Goal: Information Seeking & Learning: Check status

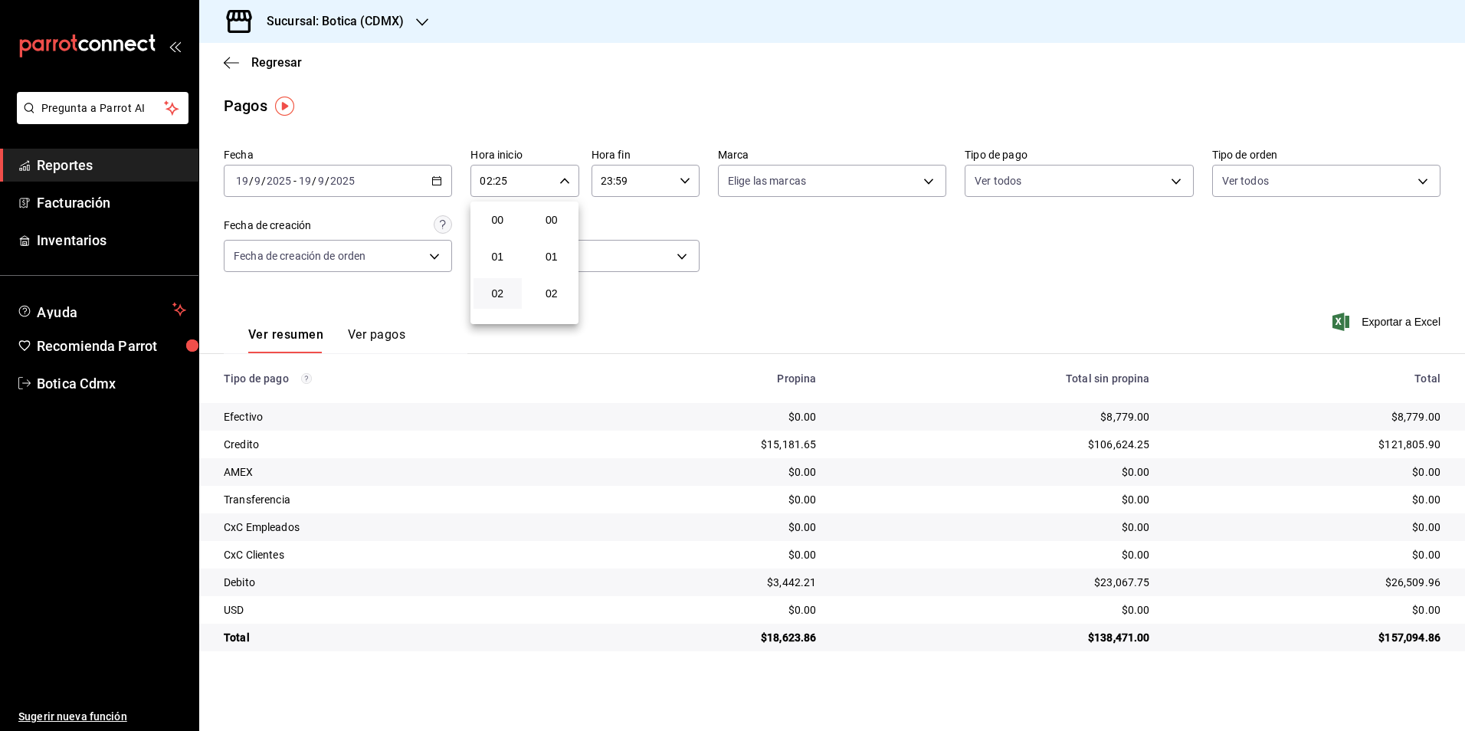
scroll to position [843, 0]
click at [274, 67] on div at bounding box center [732, 365] width 1465 height 731
click at [277, 61] on span "Regresar" at bounding box center [276, 62] width 51 height 15
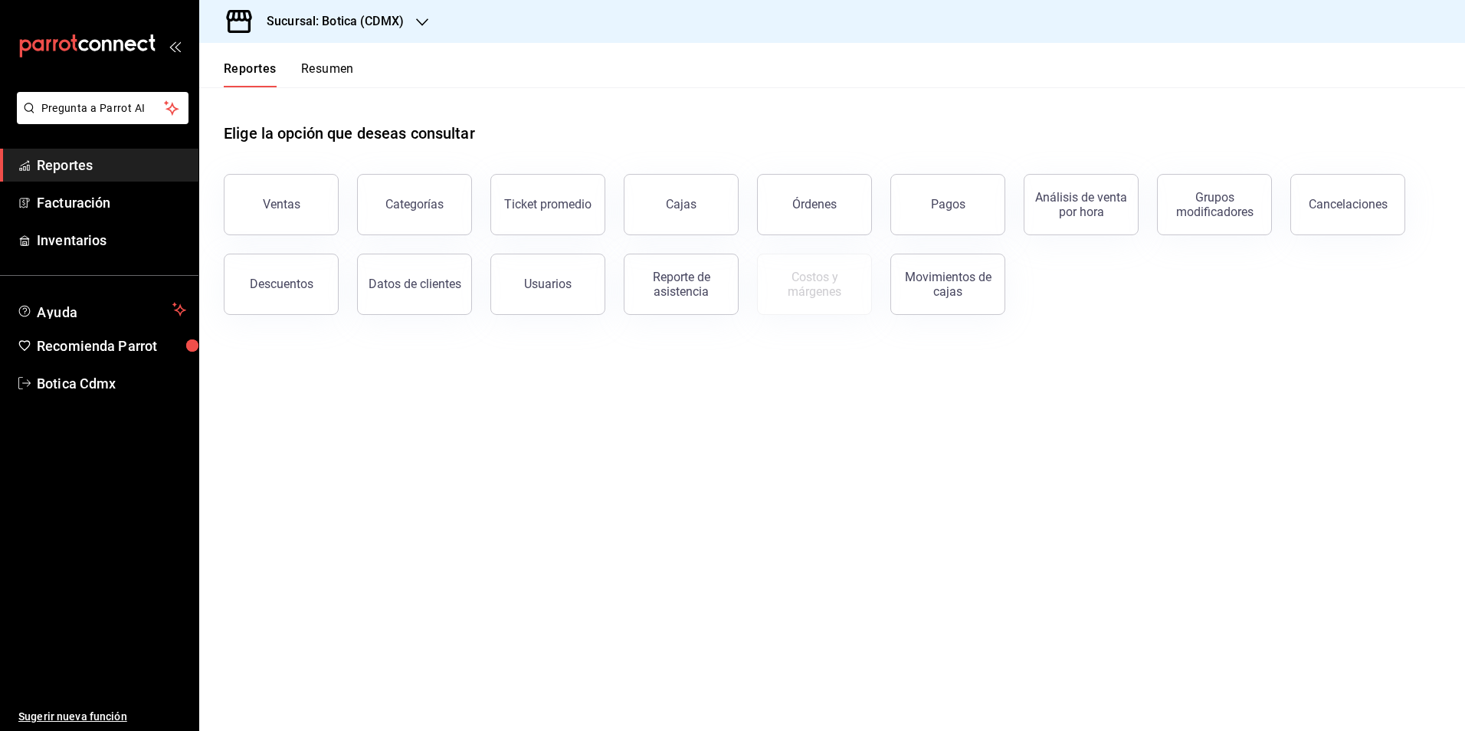
click at [248, 74] on button "Reportes" at bounding box center [250, 74] width 53 height 26
click at [296, 287] on div "Descuentos" at bounding box center [282, 284] width 64 height 15
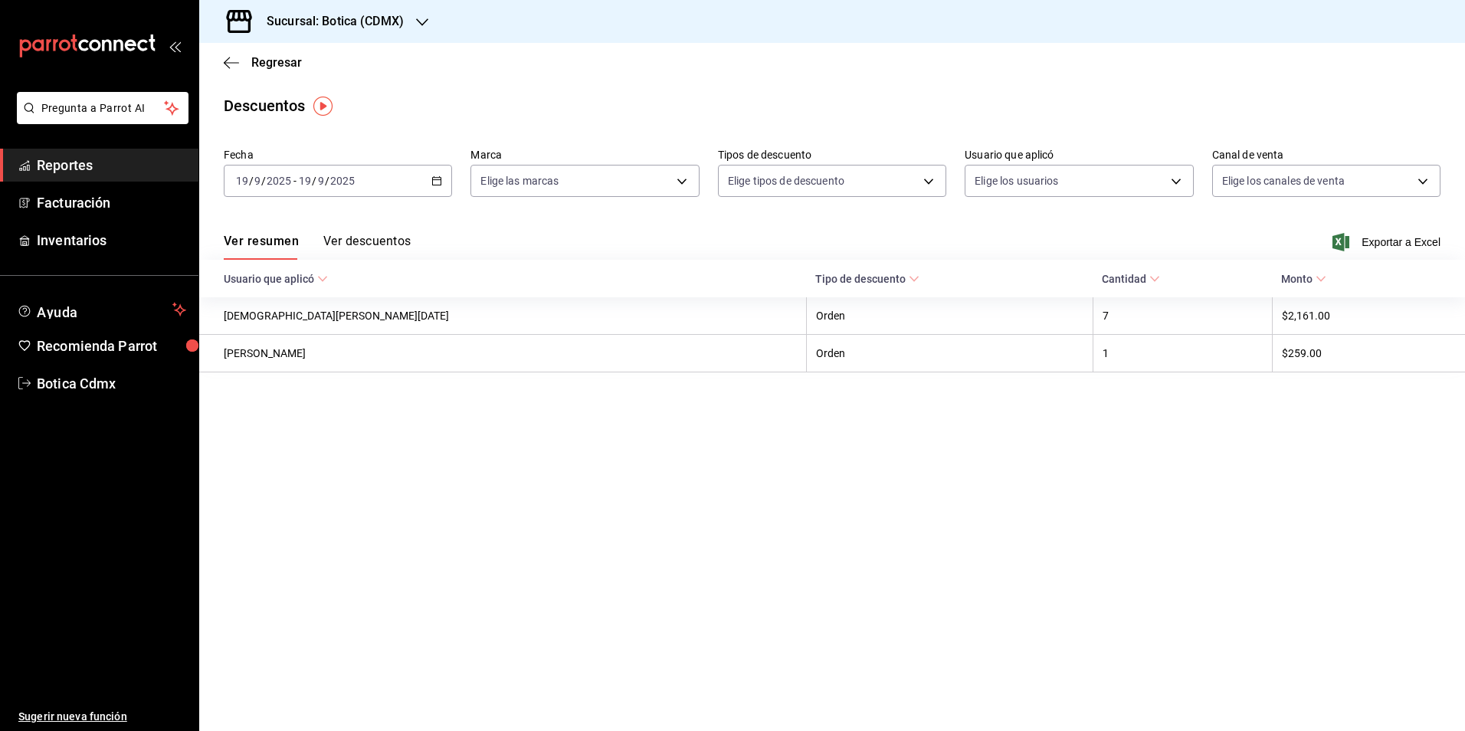
click at [362, 239] on button "Ver descuentos" at bounding box center [366, 247] width 87 height 26
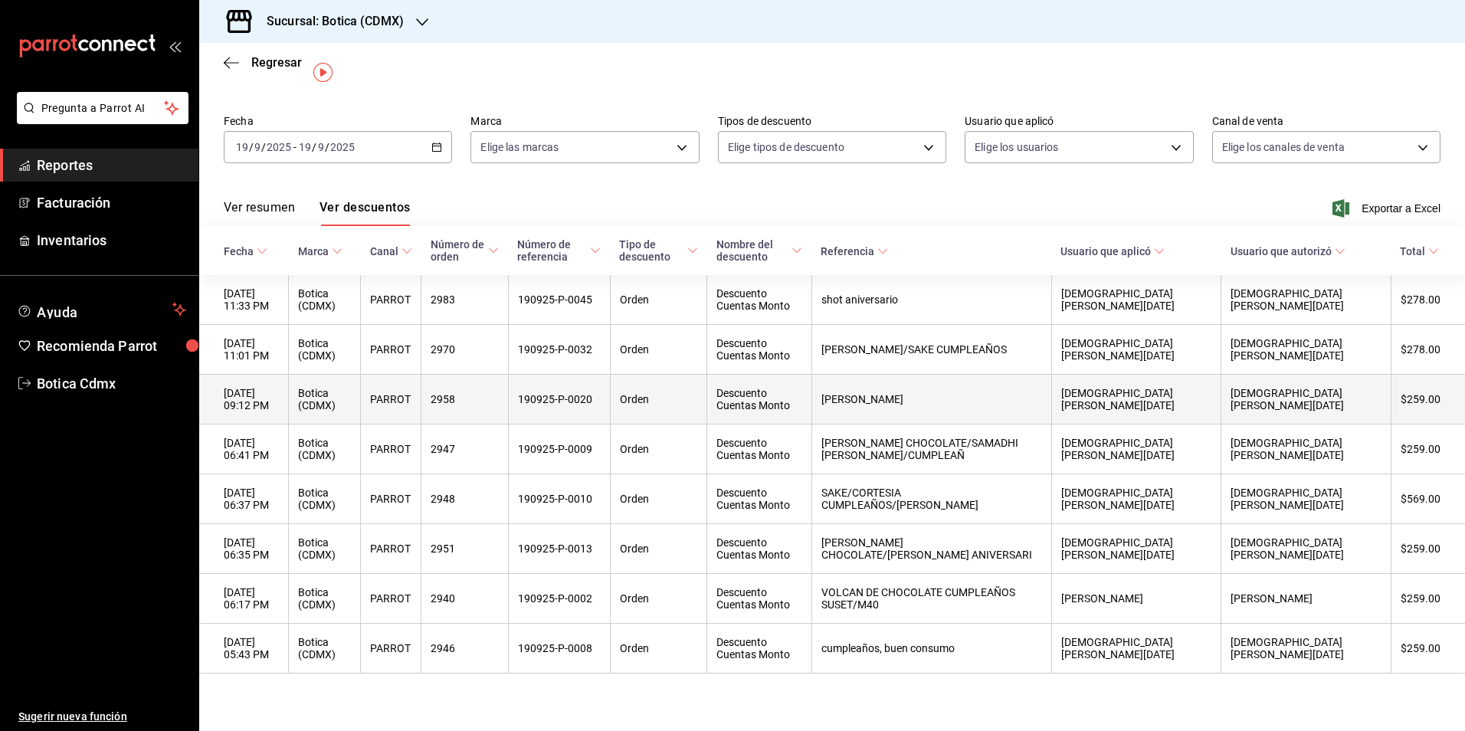
scroll to position [51, 0]
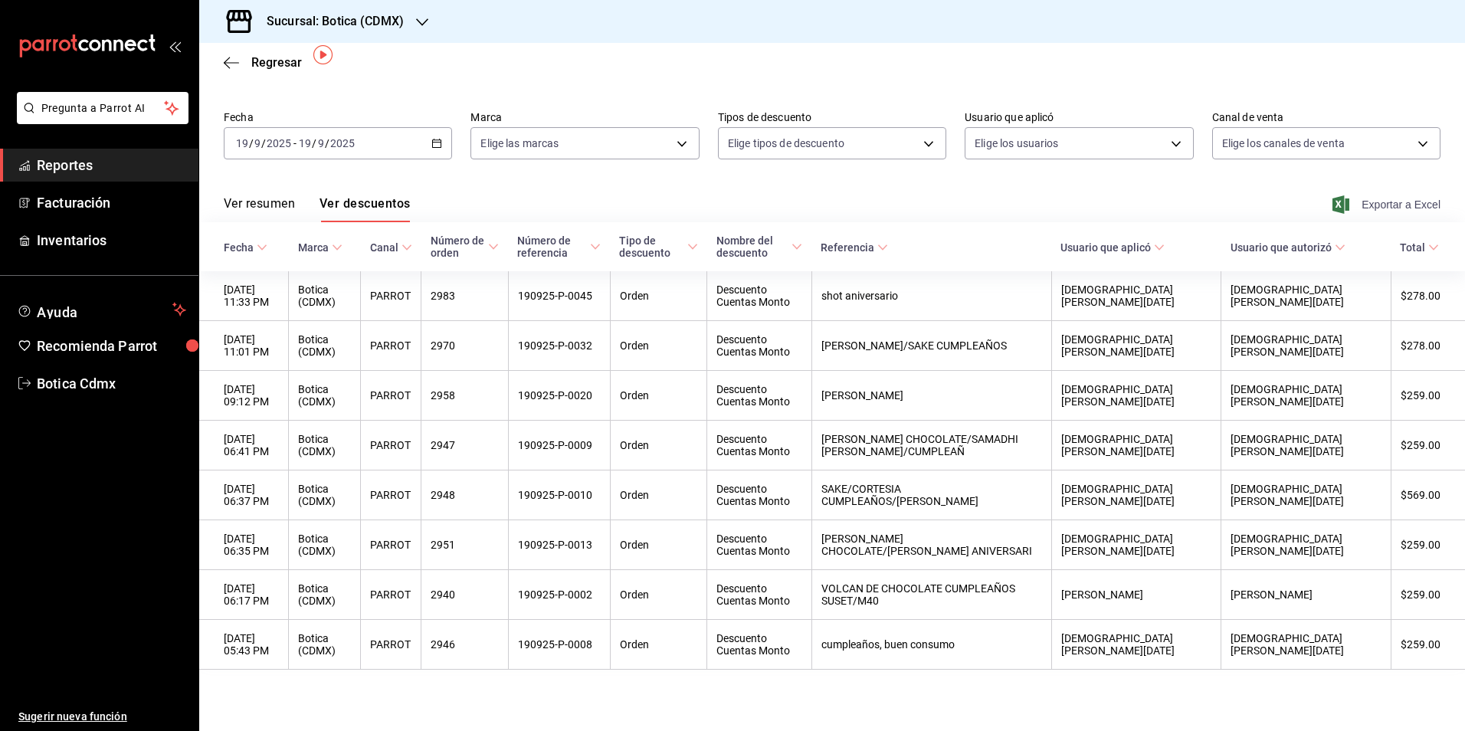
click at [1370, 195] on span "Exportar a Excel" at bounding box center [1387, 204] width 105 height 18
click at [435, 138] on icon "button" at bounding box center [436, 143] width 11 height 11
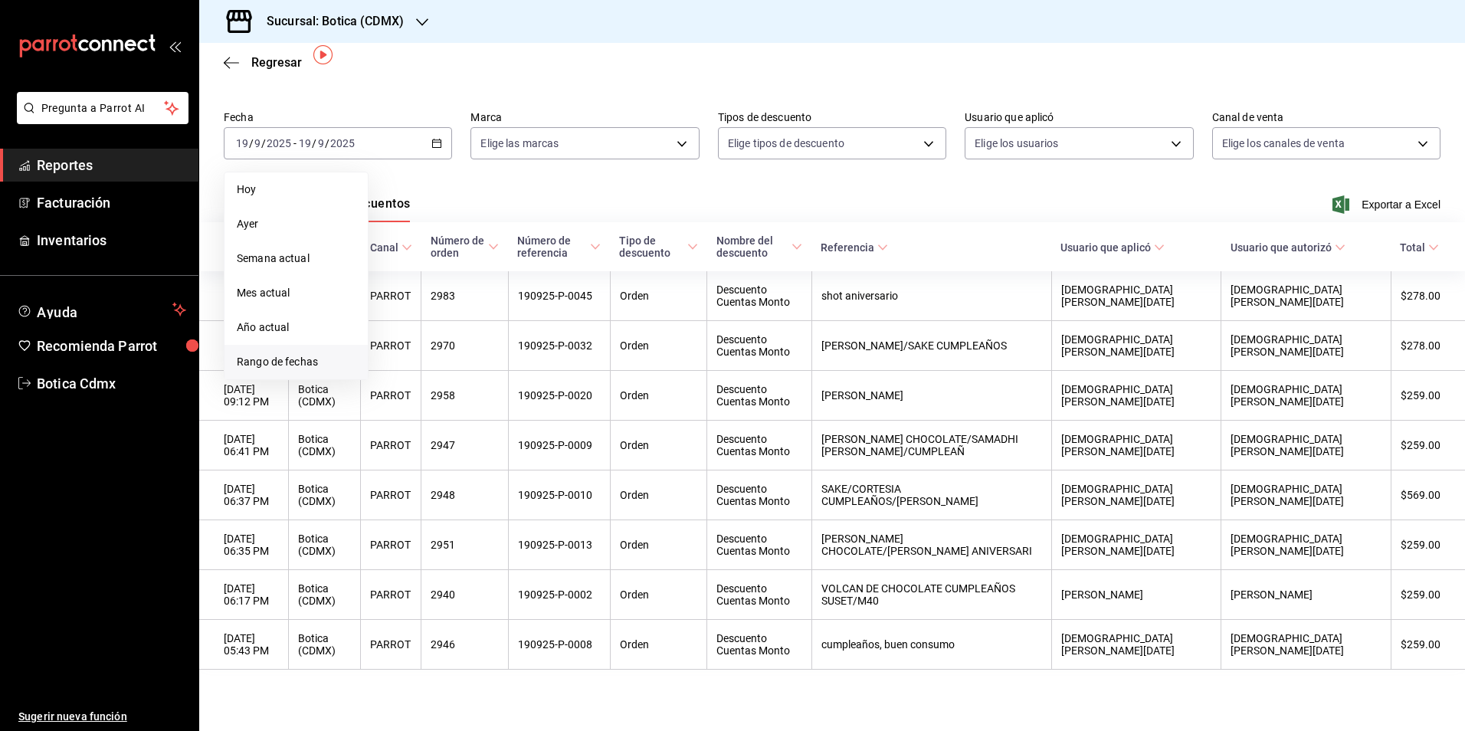
click at [275, 354] on span "Rango de fechas" at bounding box center [296, 362] width 119 height 16
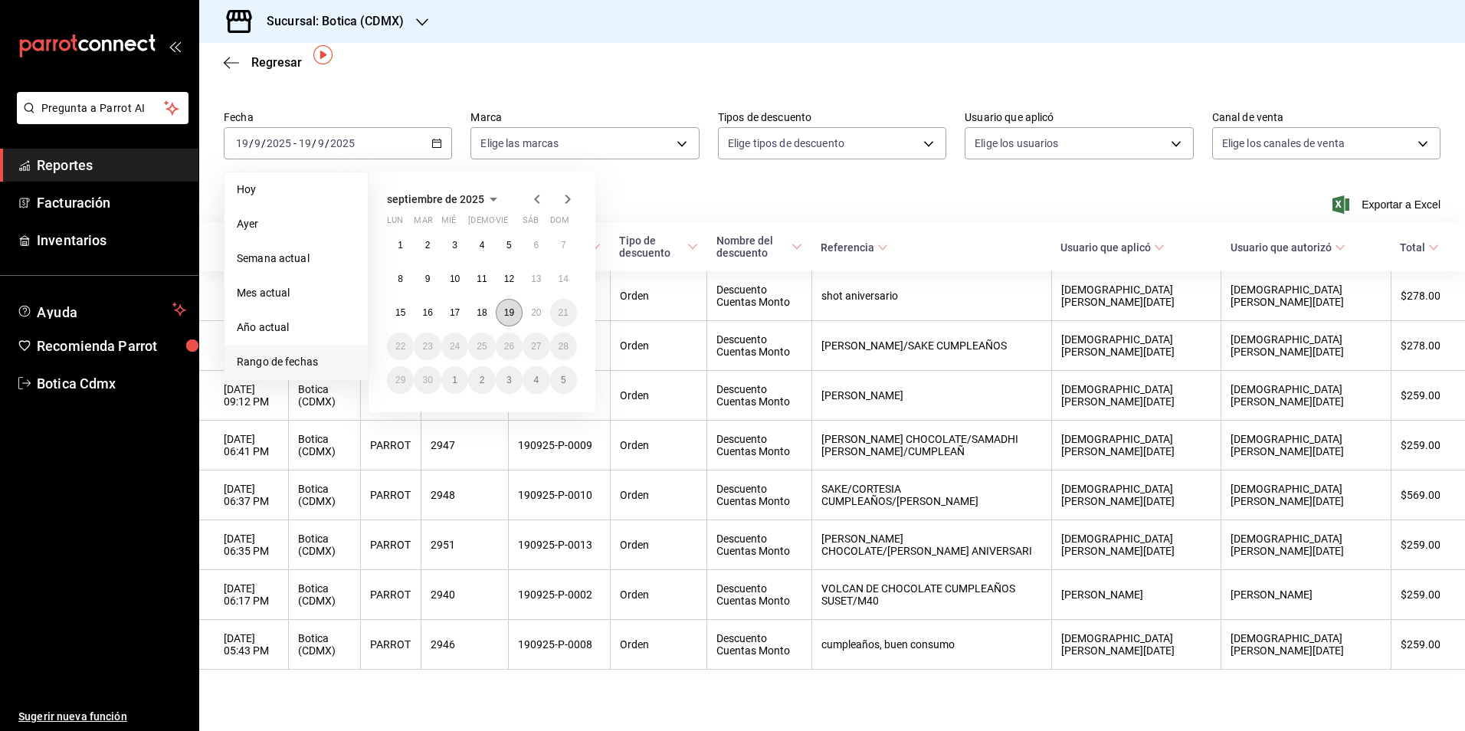
drag, startPoint x: 501, startPoint y: 296, endPoint x: 519, endPoint y: 298, distance: 18.4
click at [502, 299] on button "19" at bounding box center [509, 313] width 27 height 28
click at [532, 307] on abbr "20" at bounding box center [536, 312] width 10 height 11
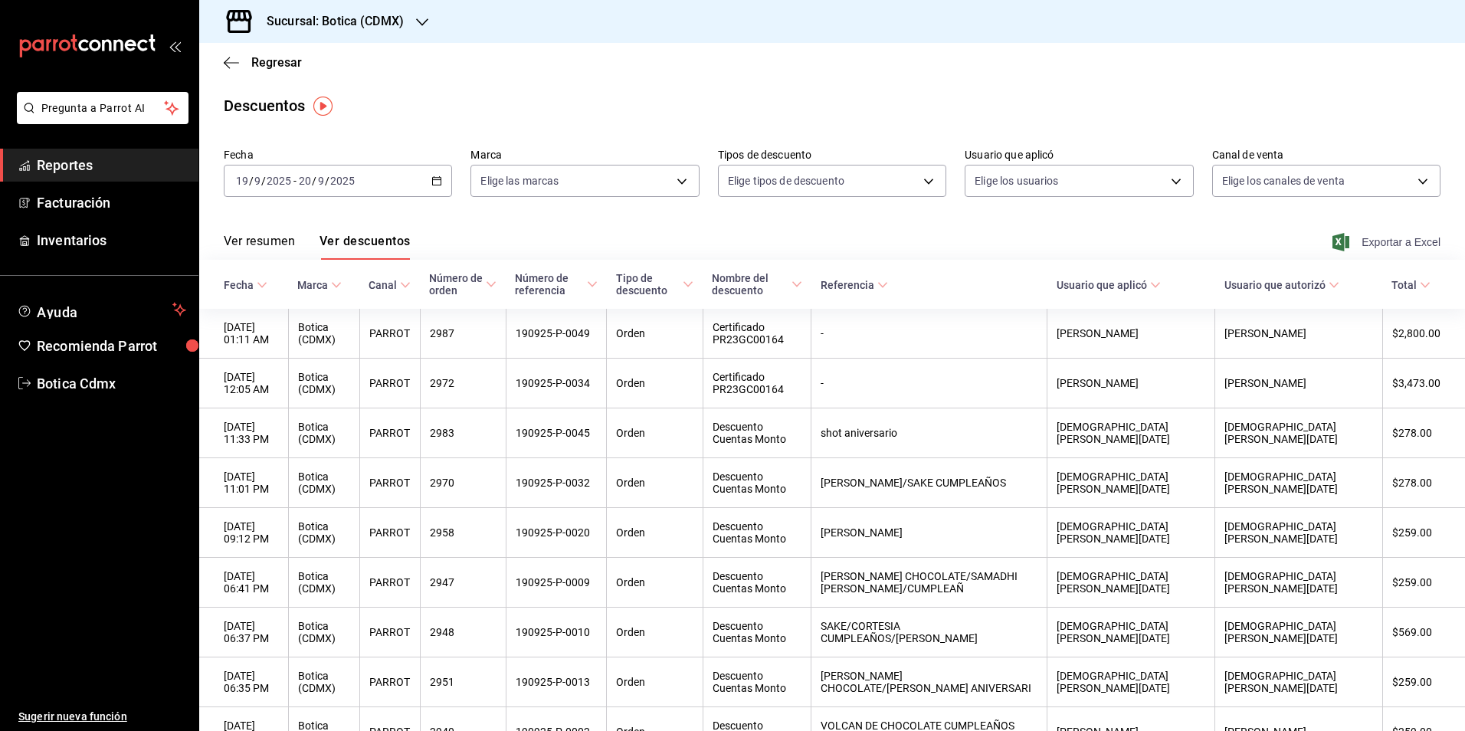
click at [1378, 239] on span "Exportar a Excel" at bounding box center [1387, 242] width 105 height 18
click at [432, 184] on icon "button" at bounding box center [436, 180] width 11 height 11
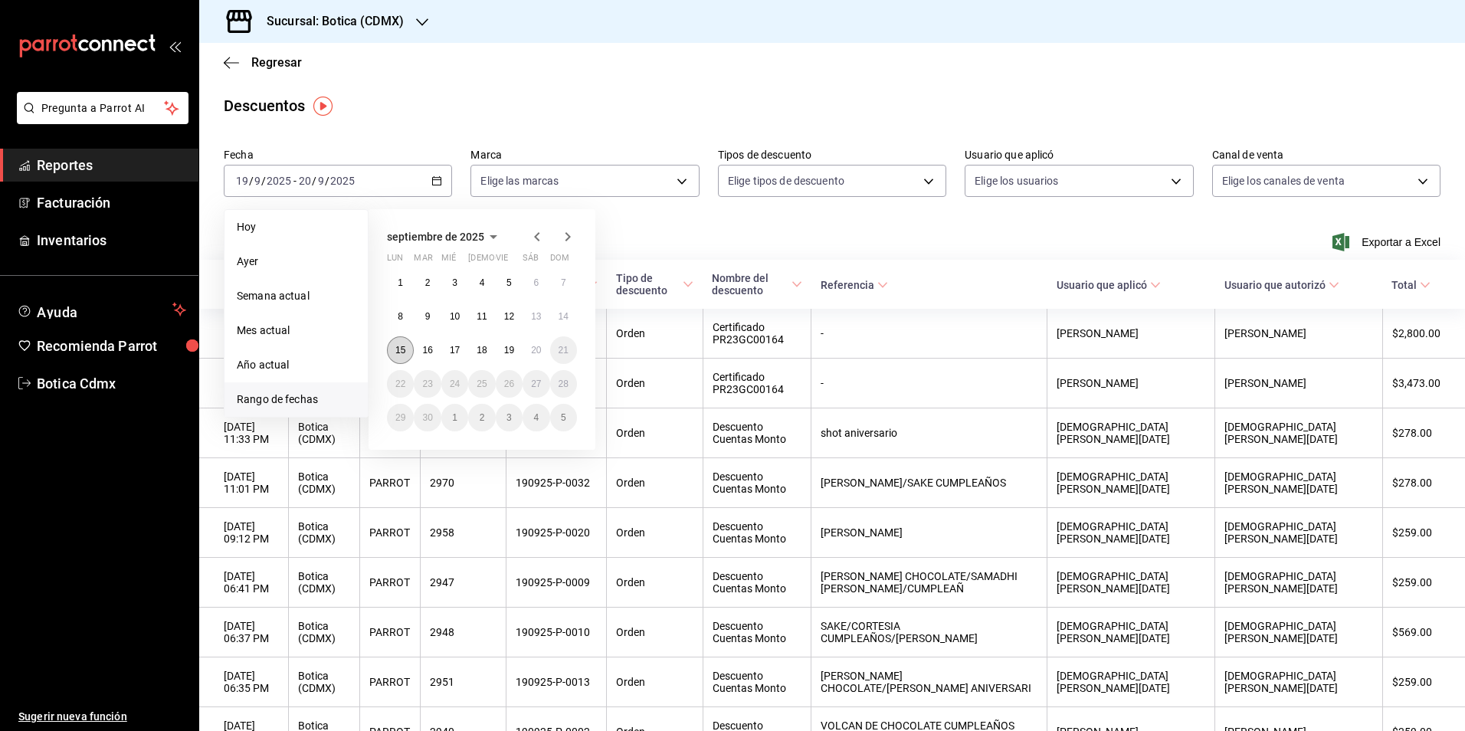
click at [395, 351] on abbr "15" at bounding box center [400, 350] width 10 height 11
click at [509, 352] on abbr "19" at bounding box center [509, 350] width 10 height 11
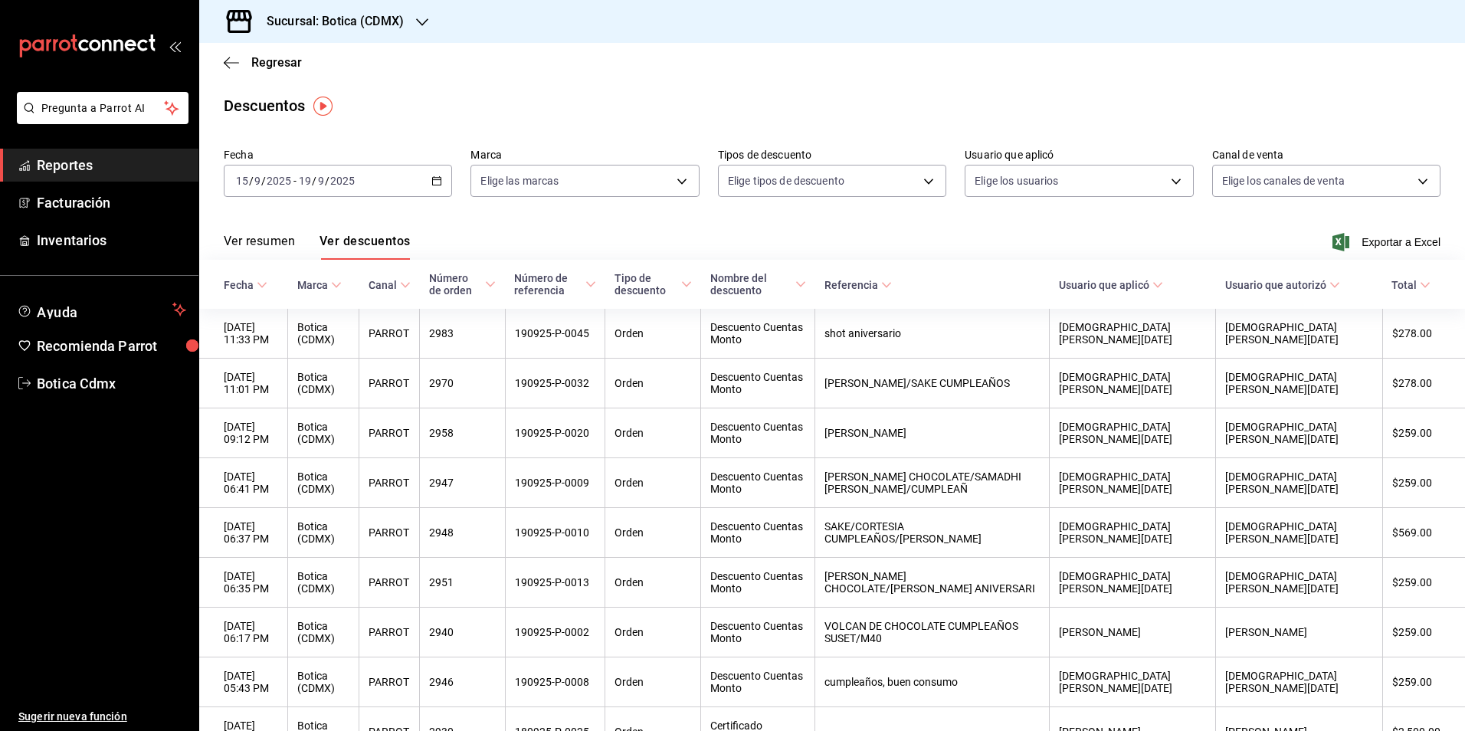
click at [433, 187] on div "[DATE] [DATE] - [DATE] [DATE]" at bounding box center [338, 181] width 228 height 32
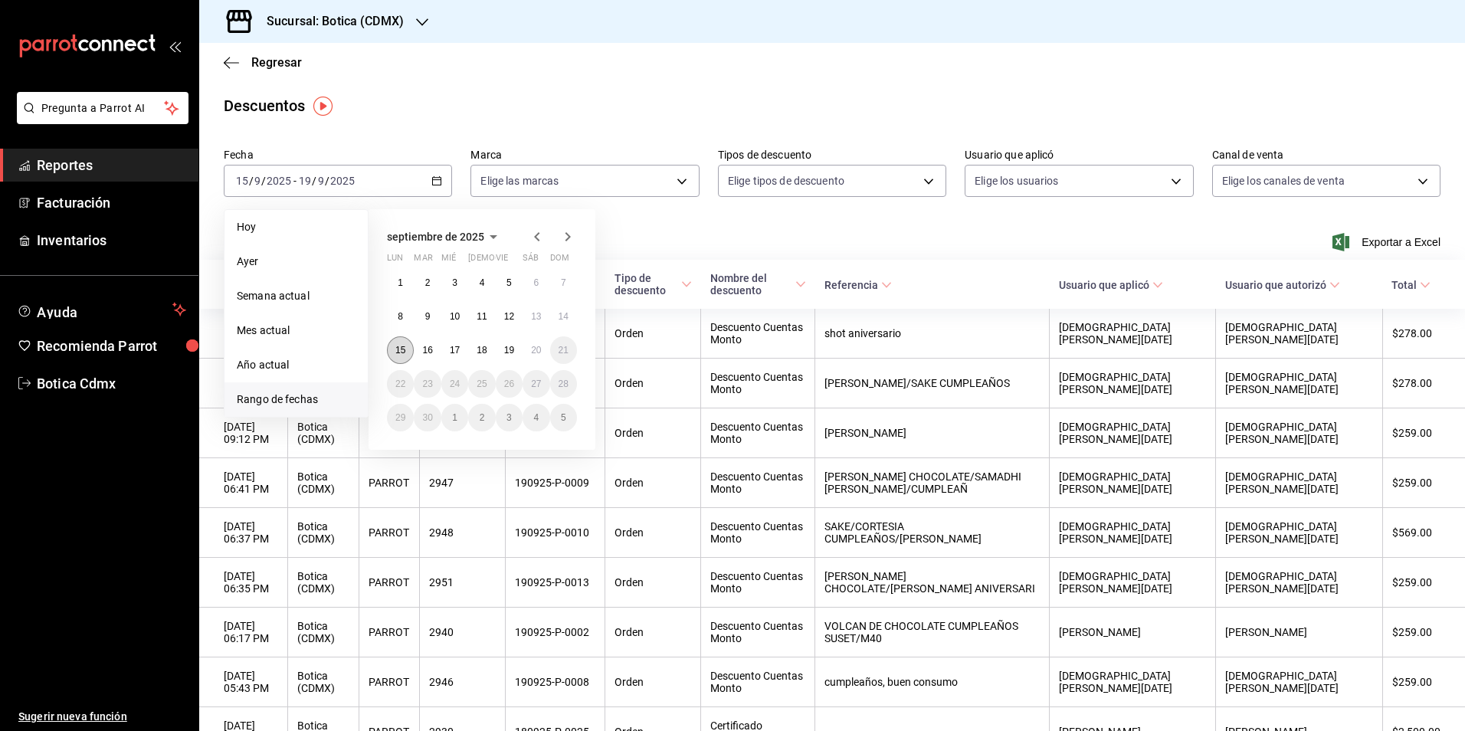
click at [403, 347] on abbr "15" at bounding box center [400, 350] width 10 height 11
click at [532, 349] on abbr "20" at bounding box center [536, 350] width 10 height 11
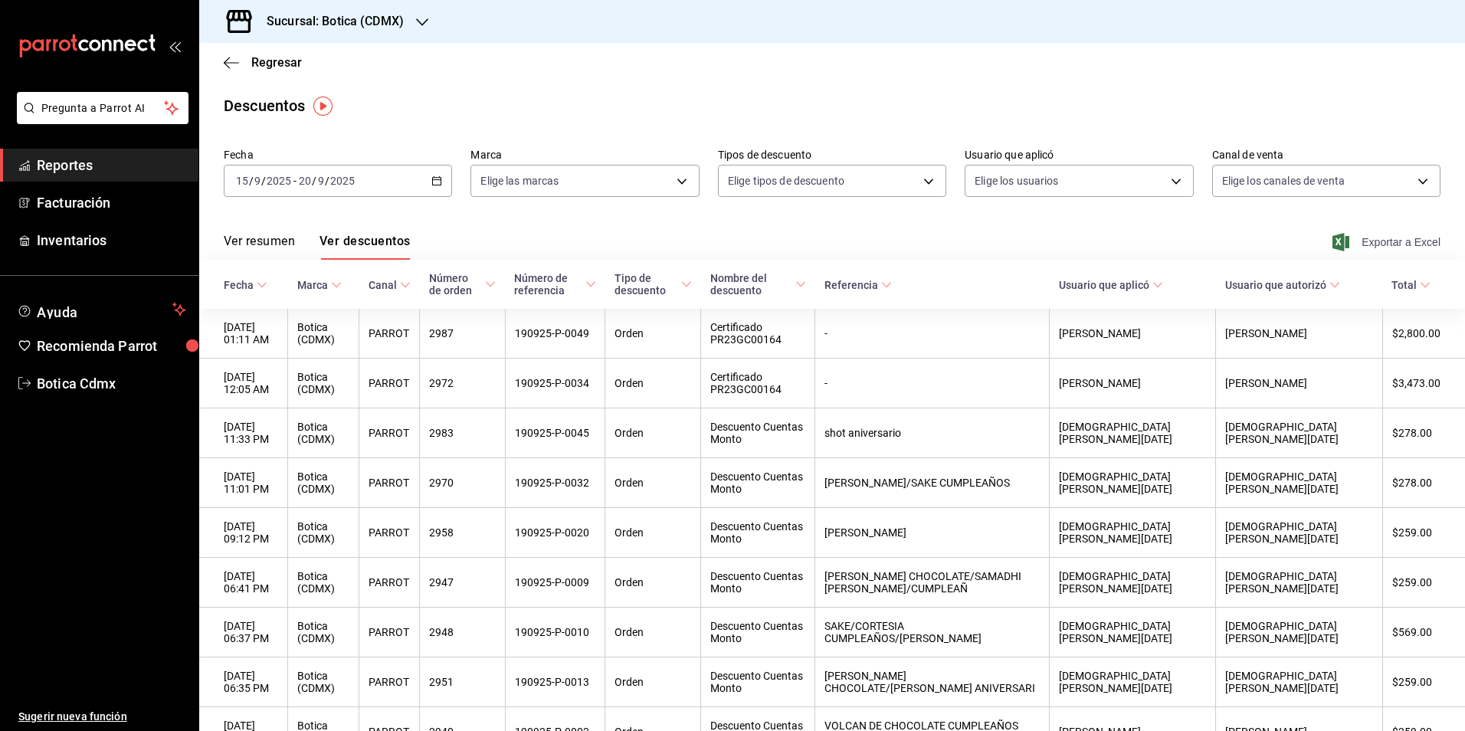
click at [1388, 239] on span "Exportar a Excel" at bounding box center [1387, 242] width 105 height 18
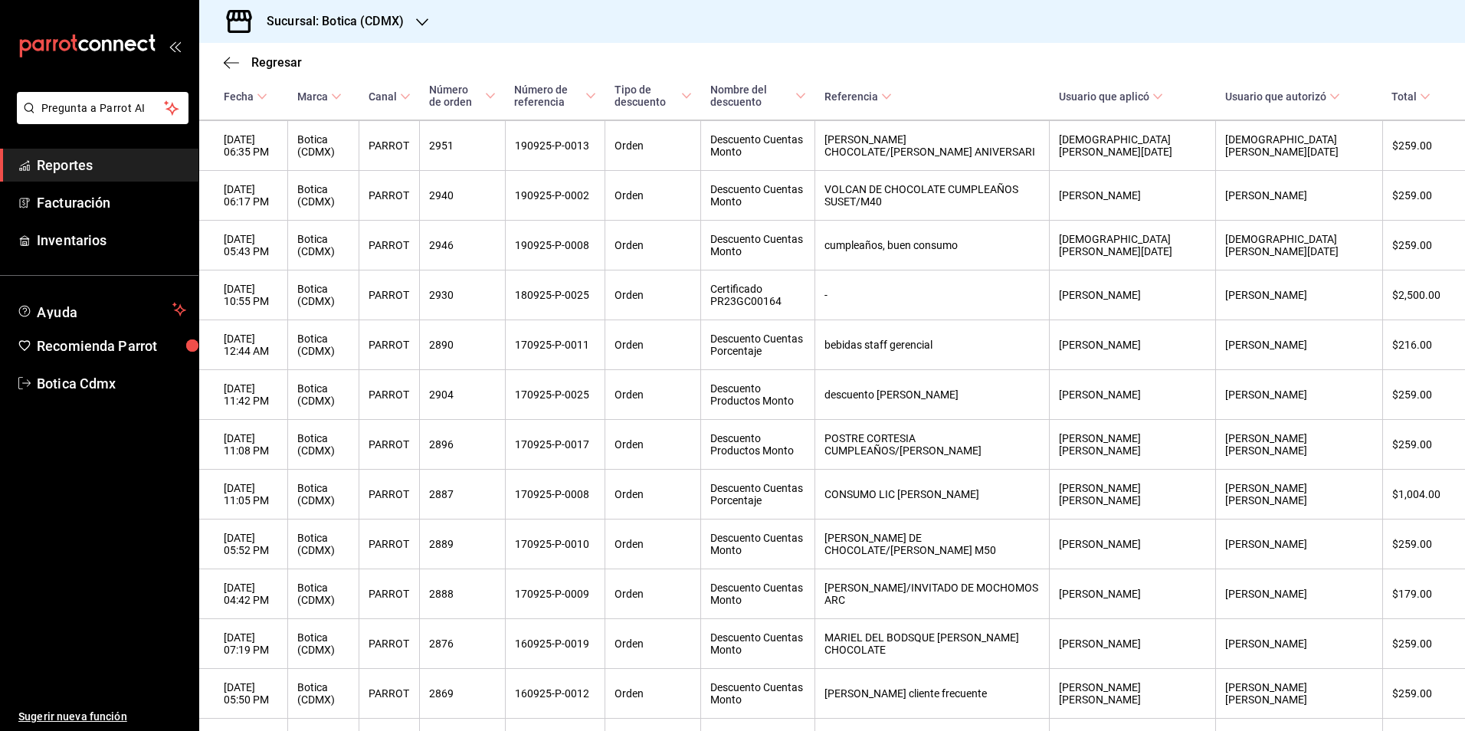
scroll to position [747, 0]
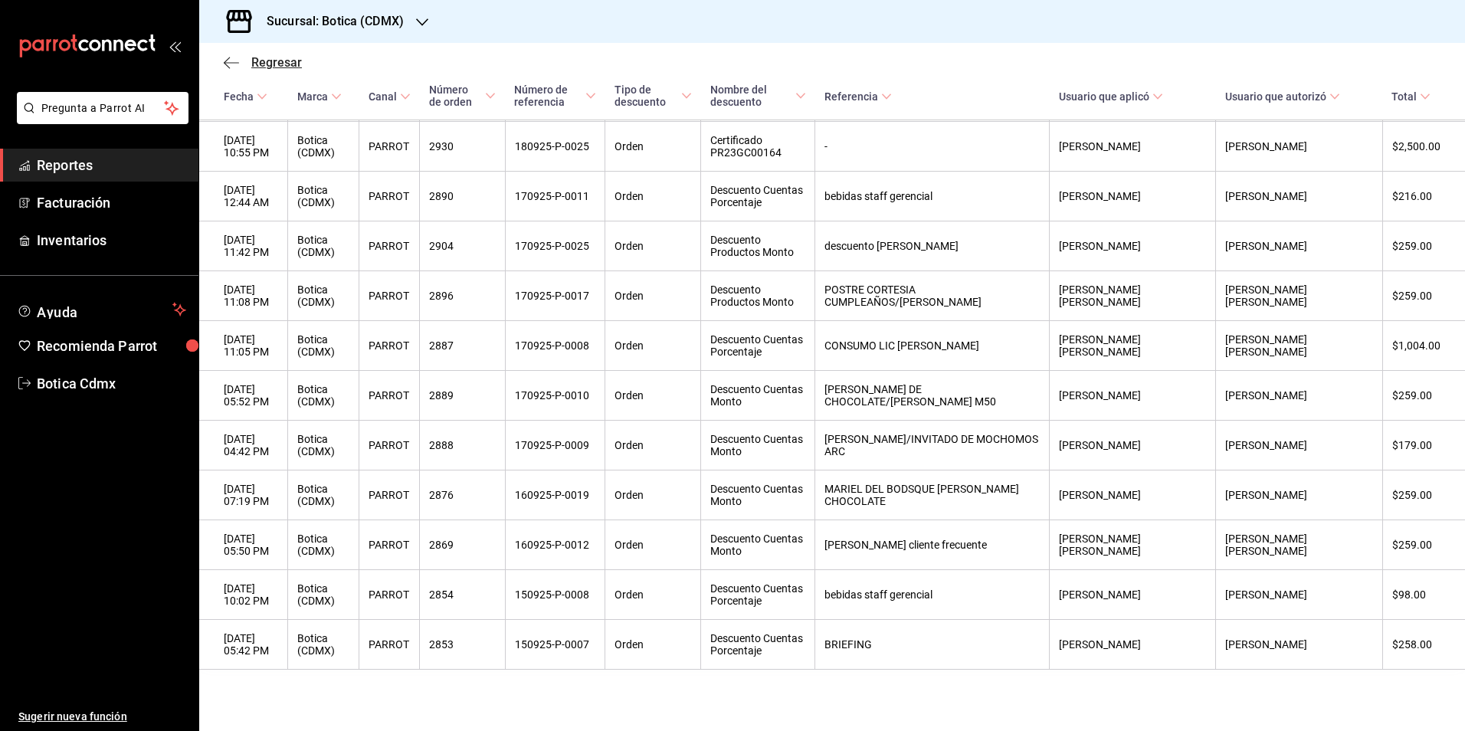
click at [276, 60] on span "Regresar" at bounding box center [276, 62] width 51 height 15
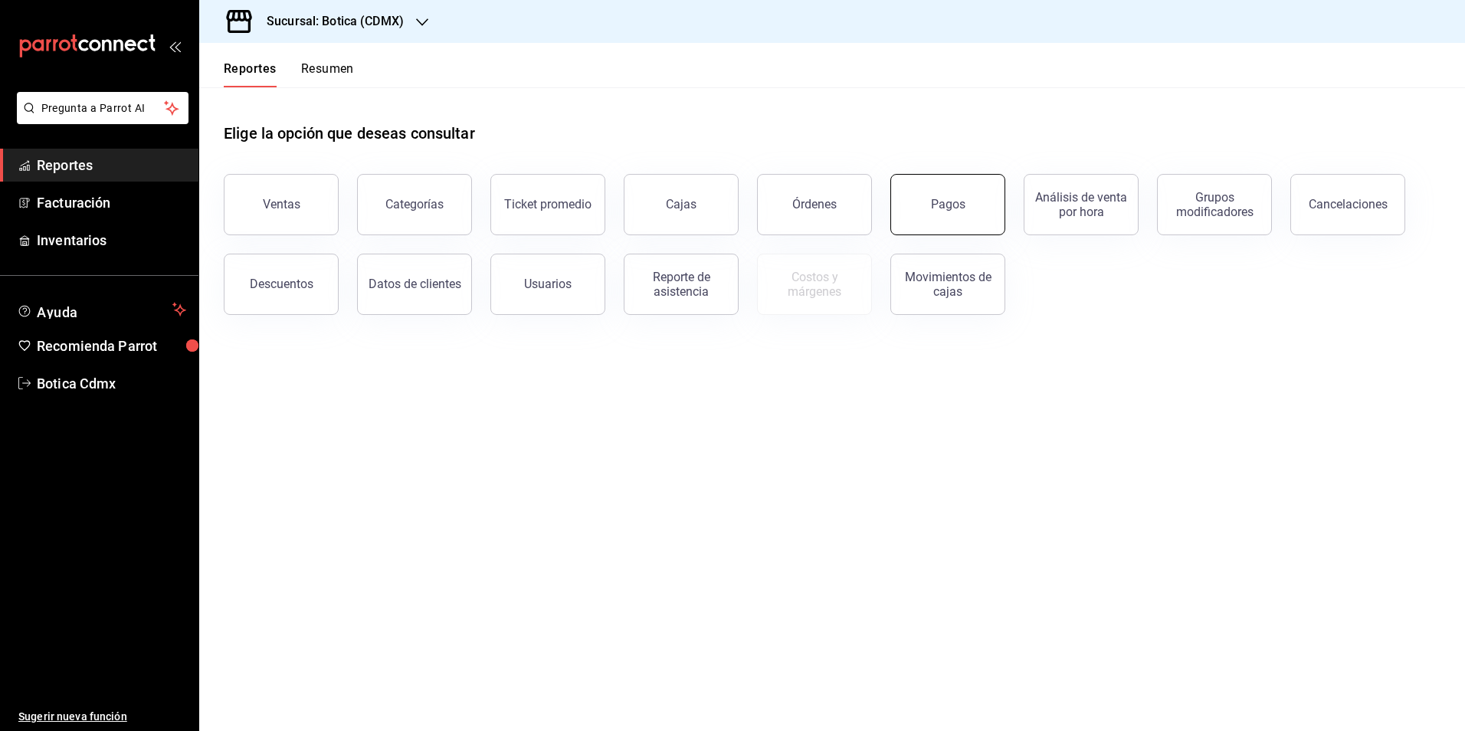
click at [911, 215] on button "Pagos" at bounding box center [947, 204] width 115 height 61
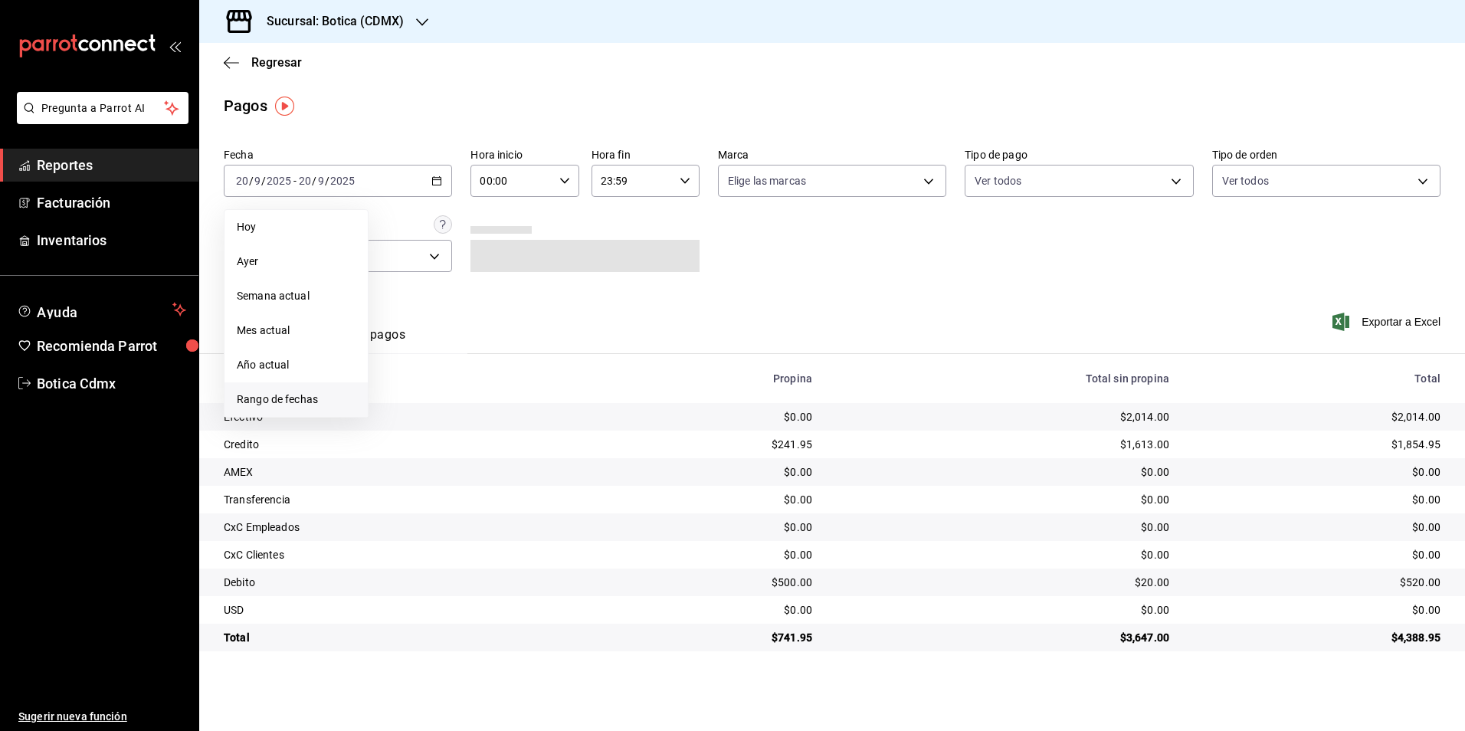
click at [287, 398] on span "Rango de fechas" at bounding box center [296, 399] width 119 height 16
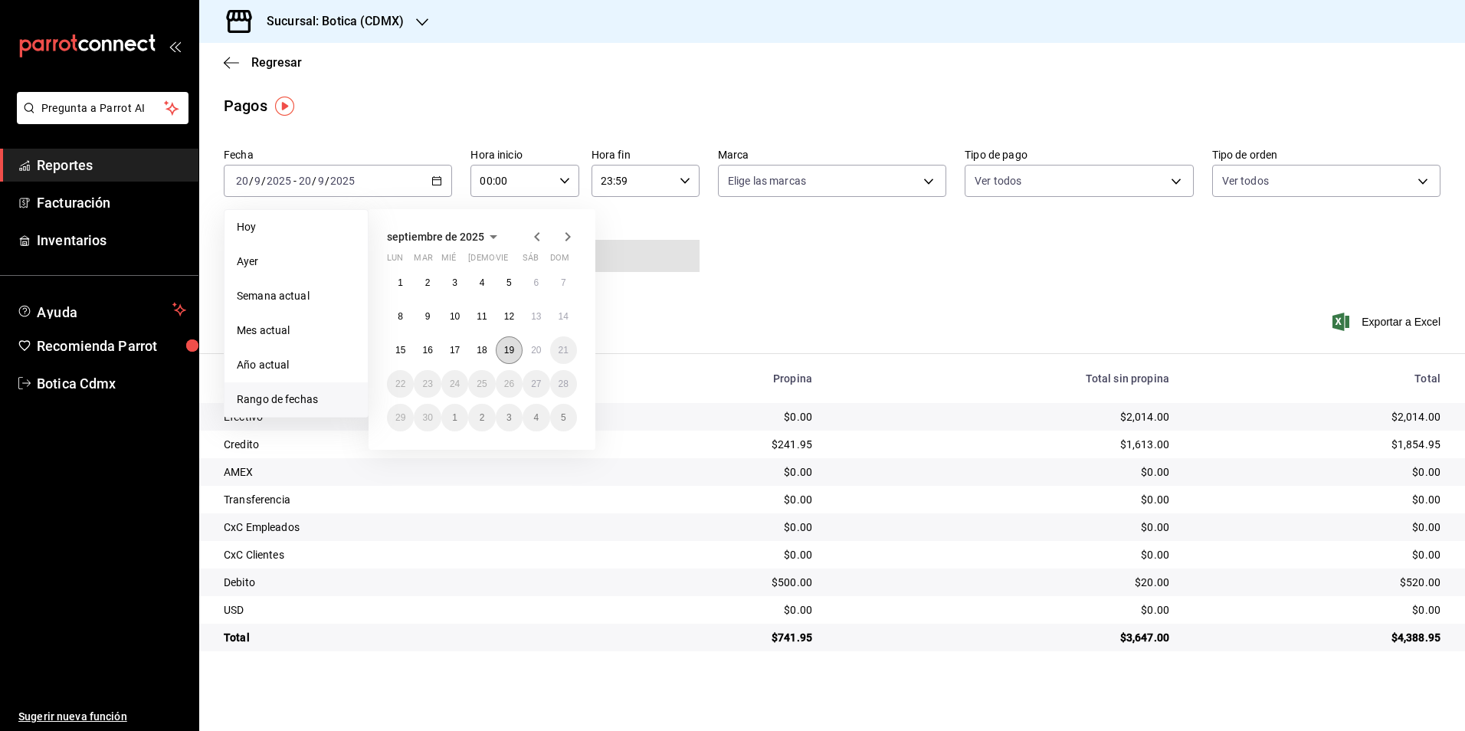
click at [505, 353] on abbr "19" at bounding box center [509, 350] width 10 height 11
click at [534, 353] on abbr "20" at bounding box center [536, 350] width 10 height 11
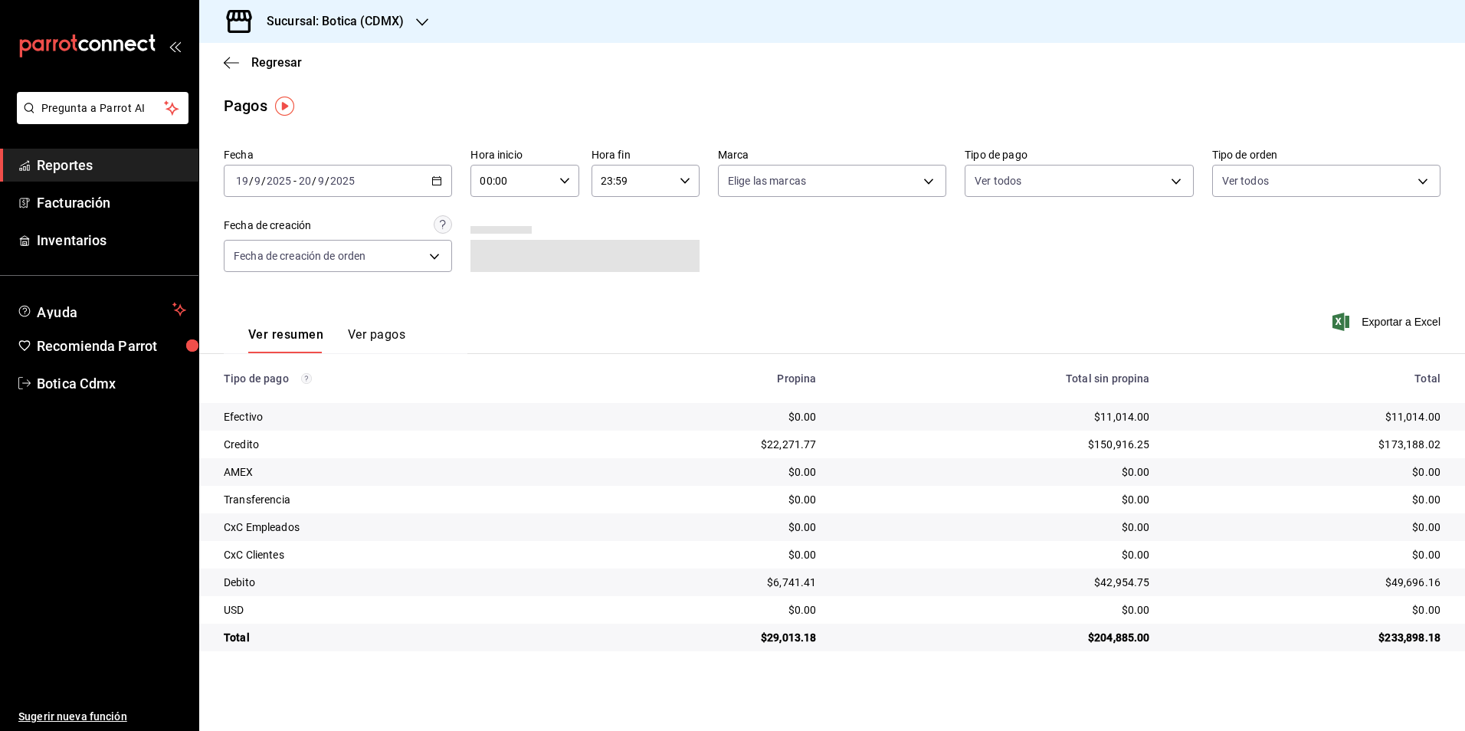
click at [534, 186] on input "00:00" at bounding box center [511, 180] width 82 height 31
click at [496, 300] on button "02" at bounding box center [497, 293] width 48 height 31
type input "02:00"
click at [1120, 178] on div at bounding box center [732, 365] width 1465 height 731
click at [1055, 179] on body "Pregunta a Parrot AI Reportes Facturación Inventarios Ayuda Recomienda Parrot B…" at bounding box center [732, 365] width 1465 height 731
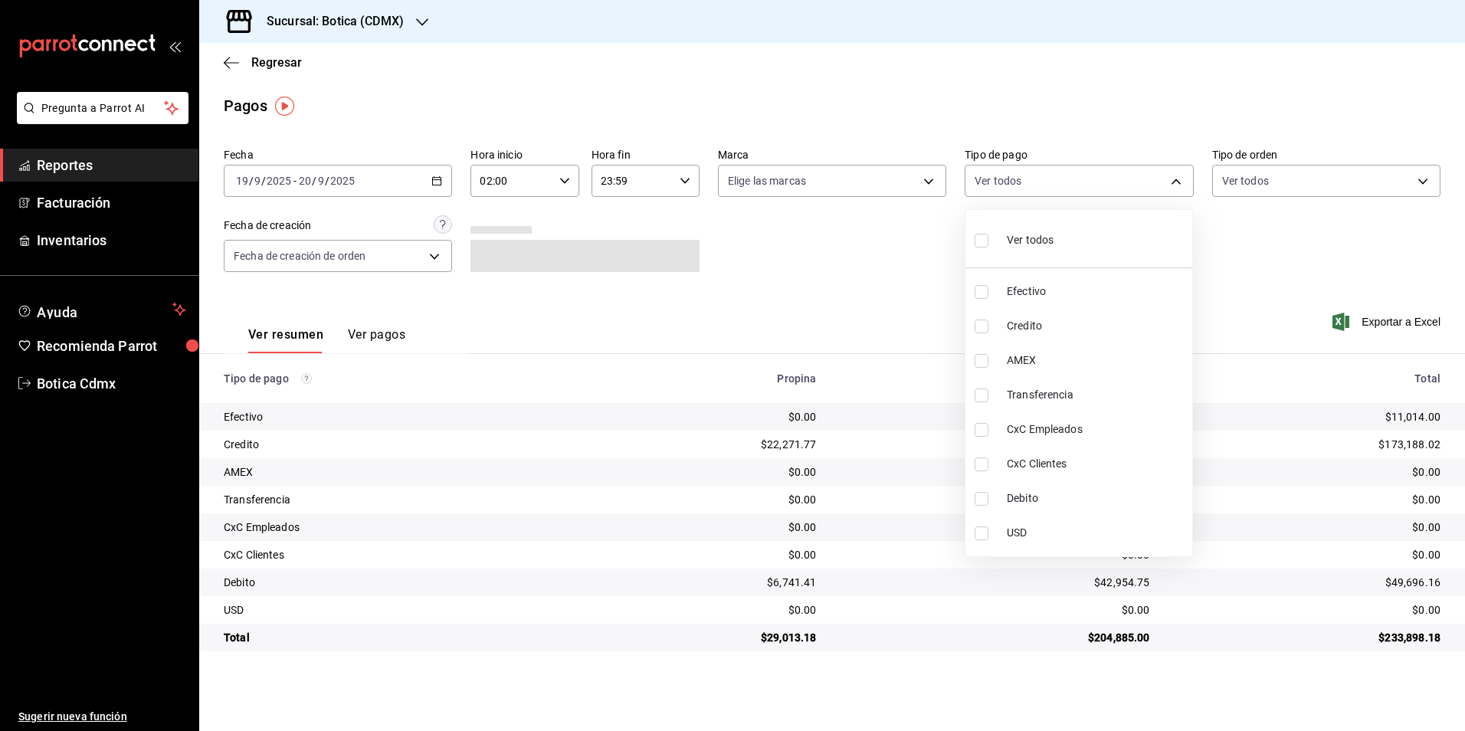
click at [986, 326] on input "checkbox" at bounding box center [981, 326] width 14 height 14
checkbox input "true"
type input "b4da851e-66ec-43b1-8a0b-e545688a4eb6"
click at [979, 499] on input "checkbox" at bounding box center [981, 499] width 14 height 14
checkbox input "true"
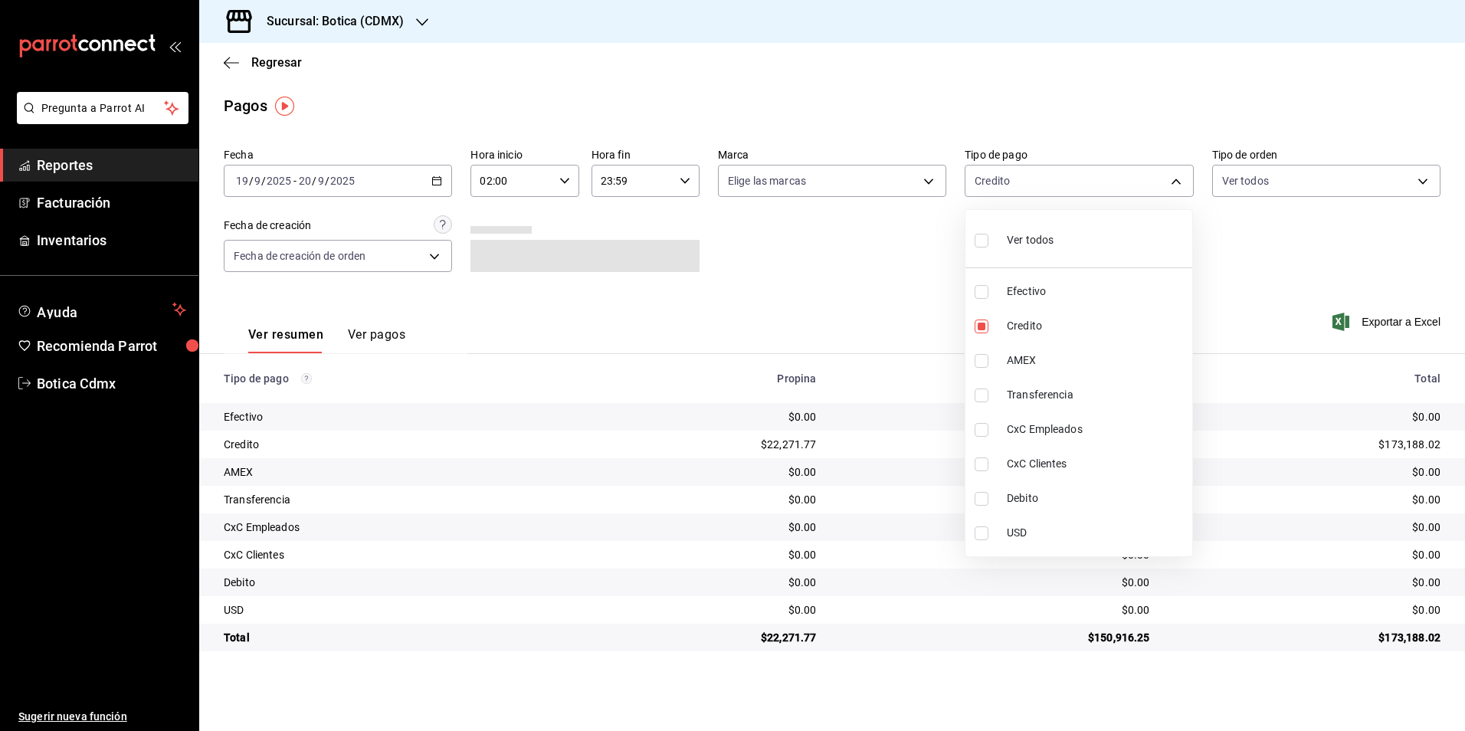
type input "b4da851e-66ec-43b1-8a0b-e545688a4eb6,11579032-5cf0-46af-9956-e0058136143e"
click at [980, 241] on input "checkbox" at bounding box center [981, 241] width 14 height 14
checkbox input "true"
type input "e1ca0108-3f33-4c0f-ad57-d68d77d83aa1,b4da851e-66ec-43b1-8a0b-e545688a4eb6,dd363…"
checkbox input "true"
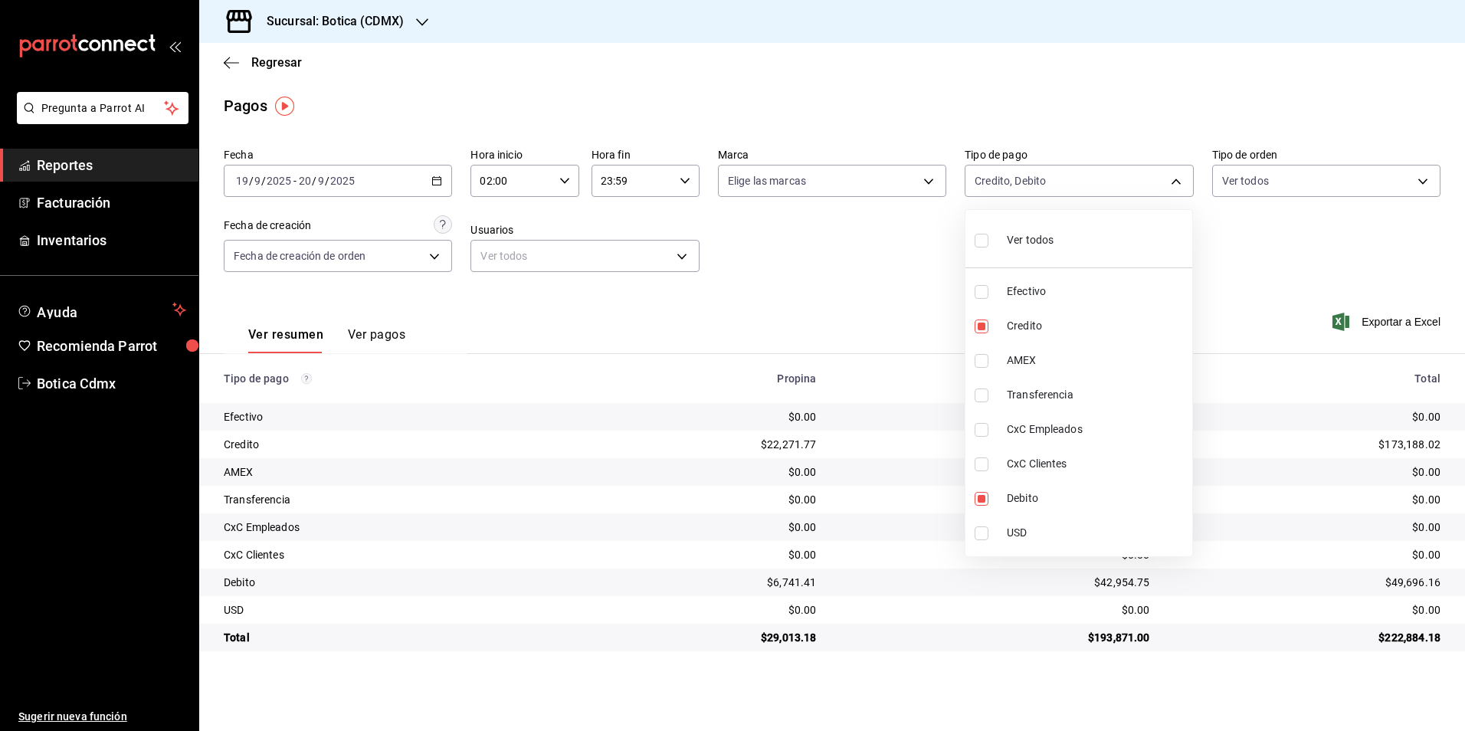
checkbox input "true"
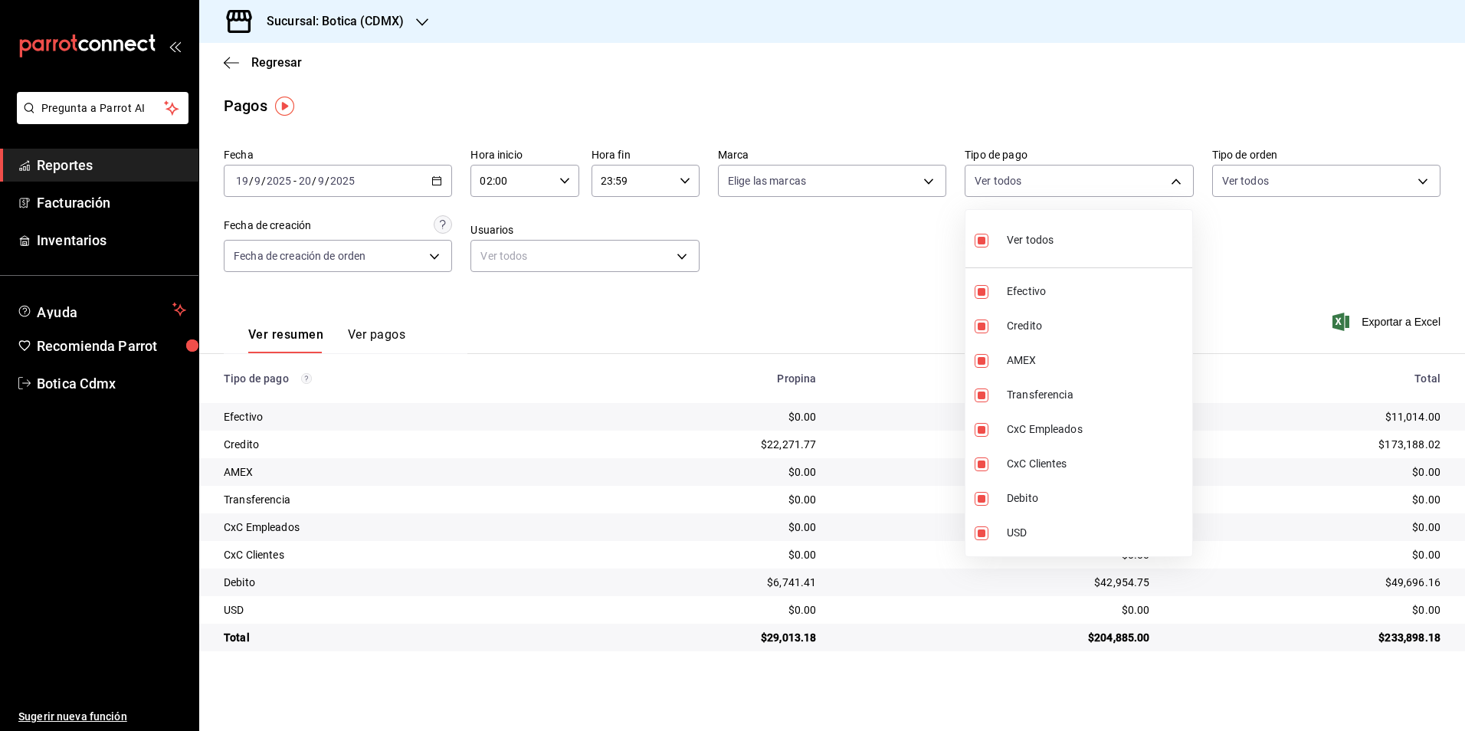
click at [556, 183] on div at bounding box center [732, 365] width 1465 height 731
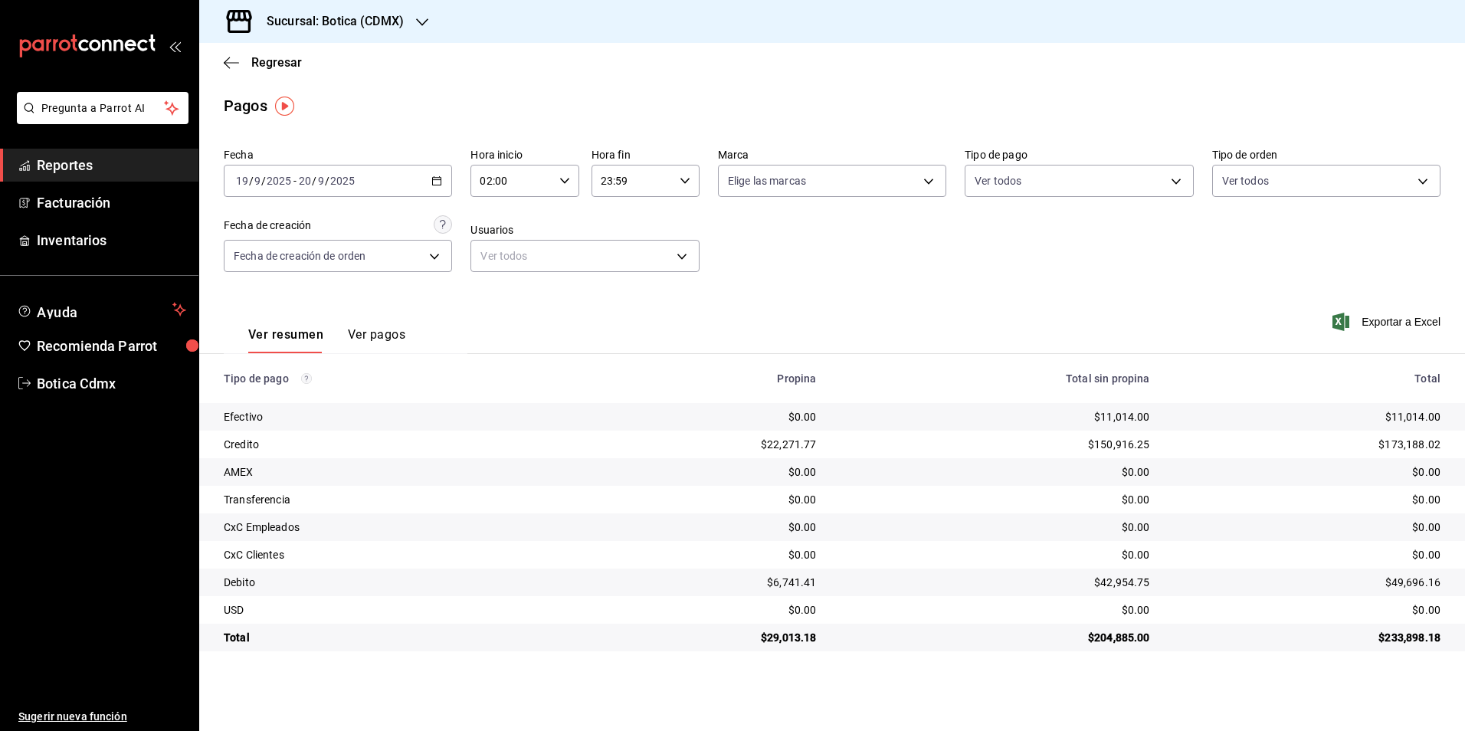
click at [559, 183] on icon "button" at bounding box center [564, 180] width 11 height 11
click at [552, 305] on span "17" at bounding box center [552, 309] width 30 height 12
type input "02:17"
click at [999, 178] on div at bounding box center [732, 365] width 1465 height 731
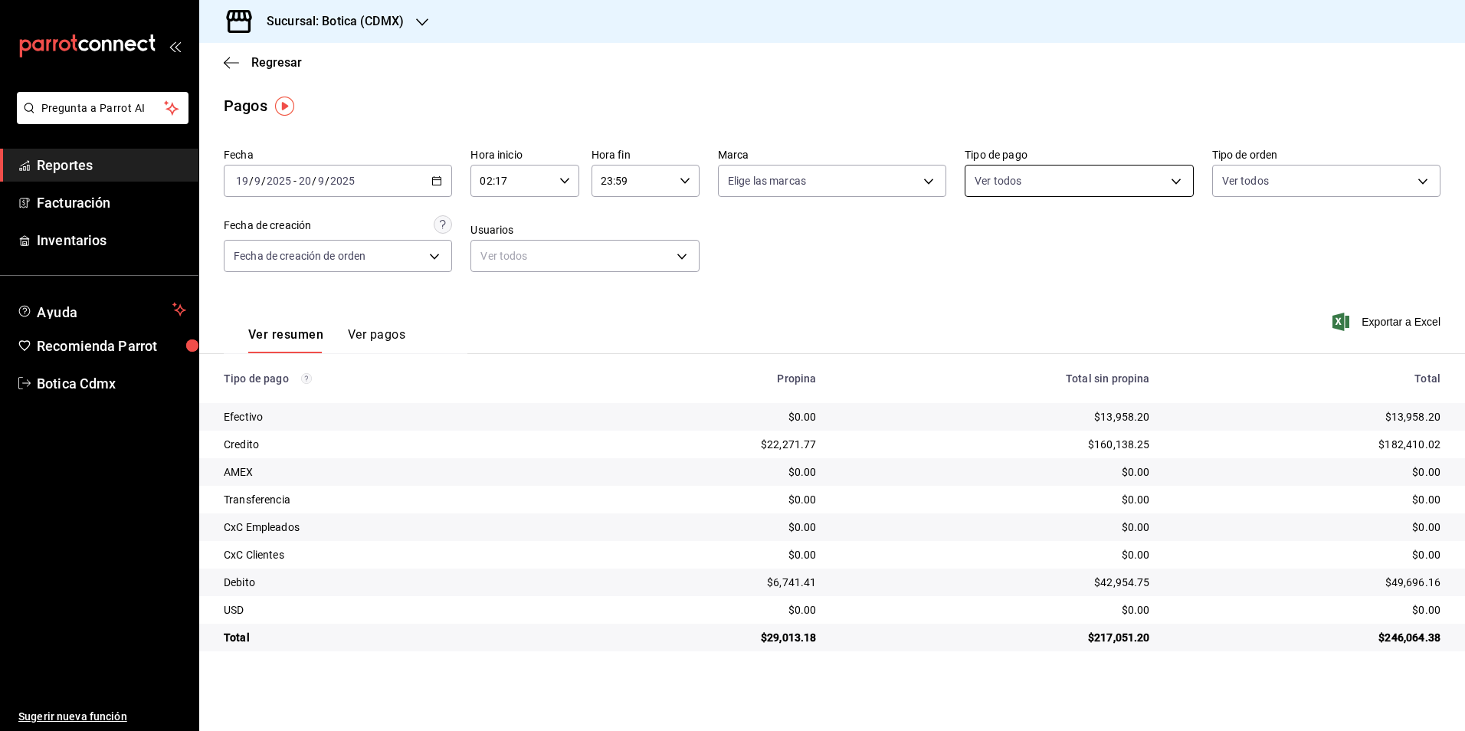
click at [998, 182] on body "Pregunta a Parrot AI Reportes Facturación Inventarios Ayuda Recomienda Parrot B…" at bounding box center [732, 365] width 1465 height 731
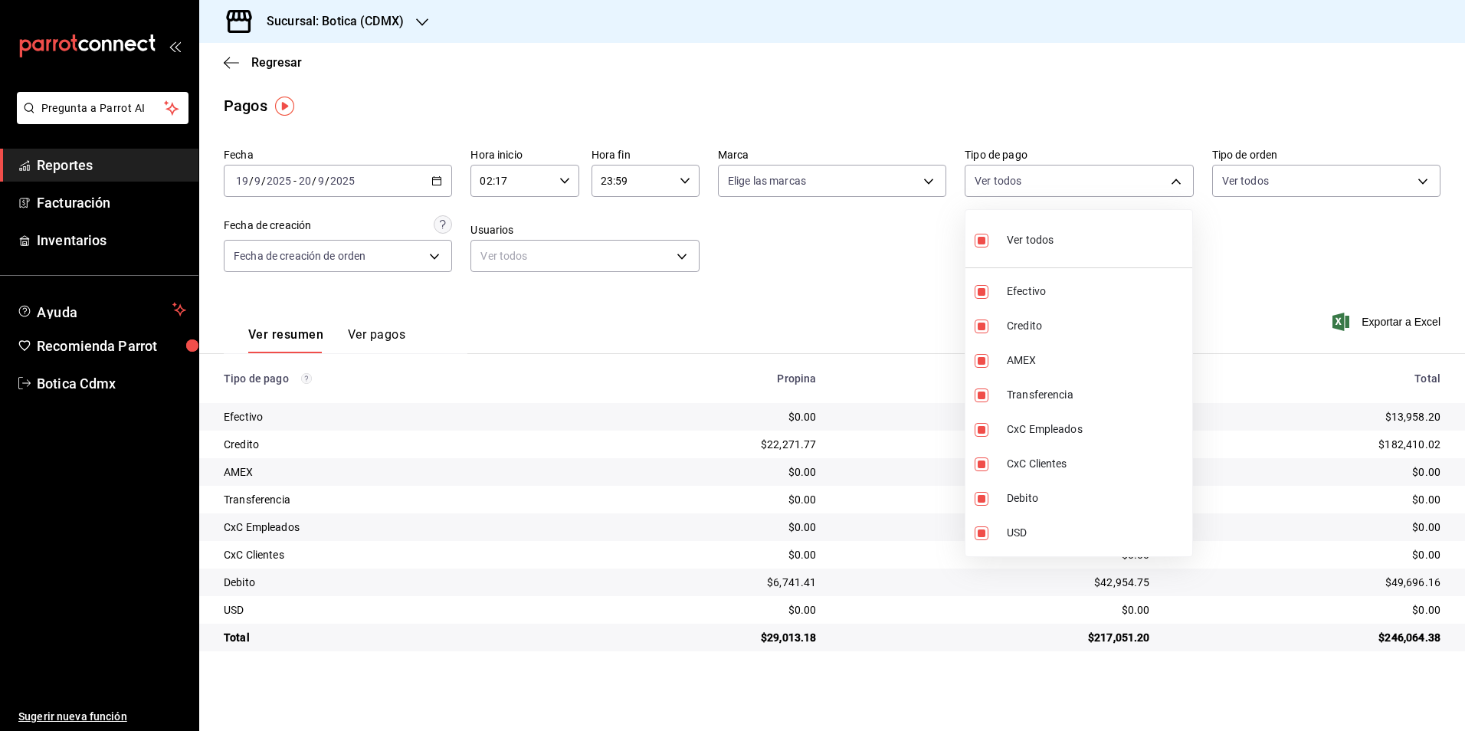
click at [984, 243] on input "checkbox" at bounding box center [981, 241] width 14 height 14
checkbox input "false"
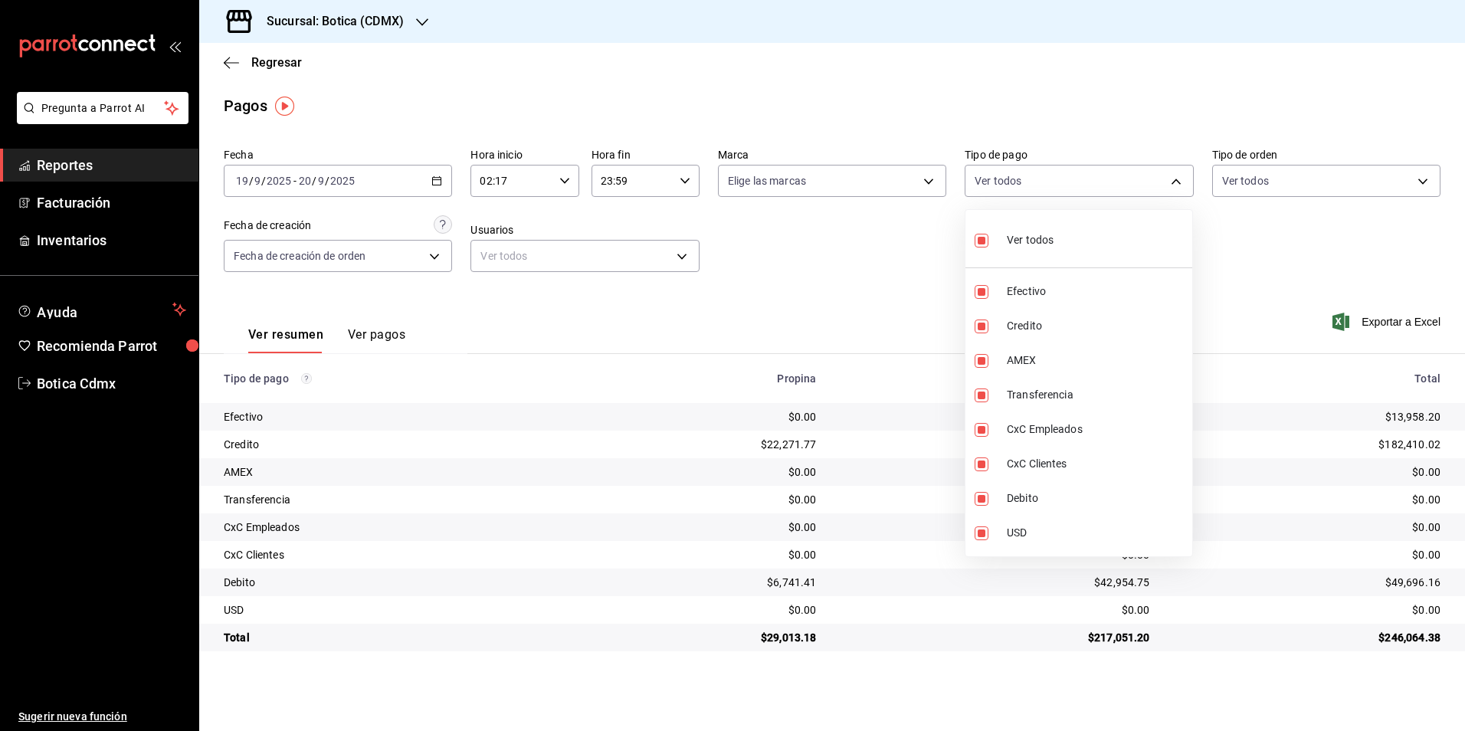
checkbox input "false"
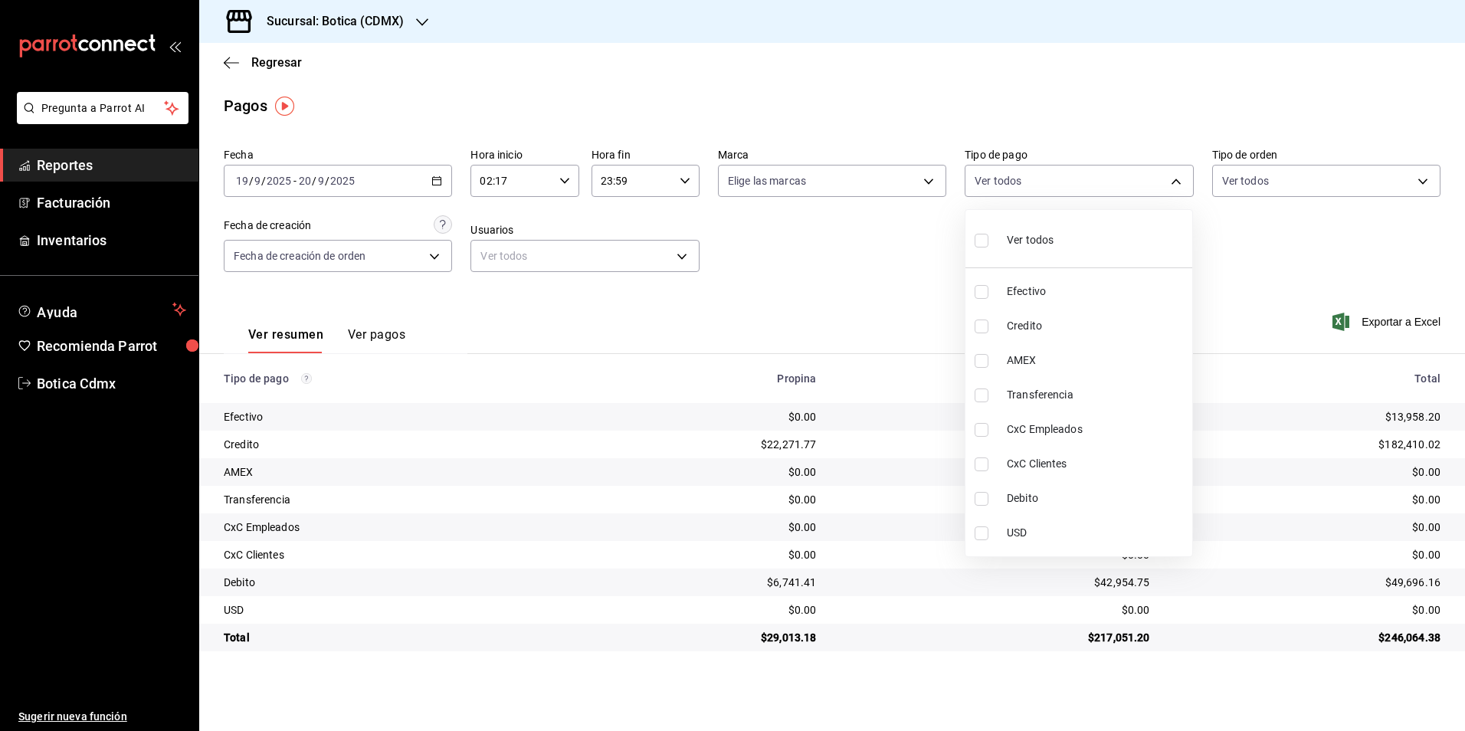
click at [979, 332] on input "checkbox" at bounding box center [981, 326] width 14 height 14
checkbox input "true"
type input "b4da851e-66ec-43b1-8a0b-e545688a4eb6"
click at [977, 495] on input "checkbox" at bounding box center [981, 499] width 14 height 14
checkbox input "true"
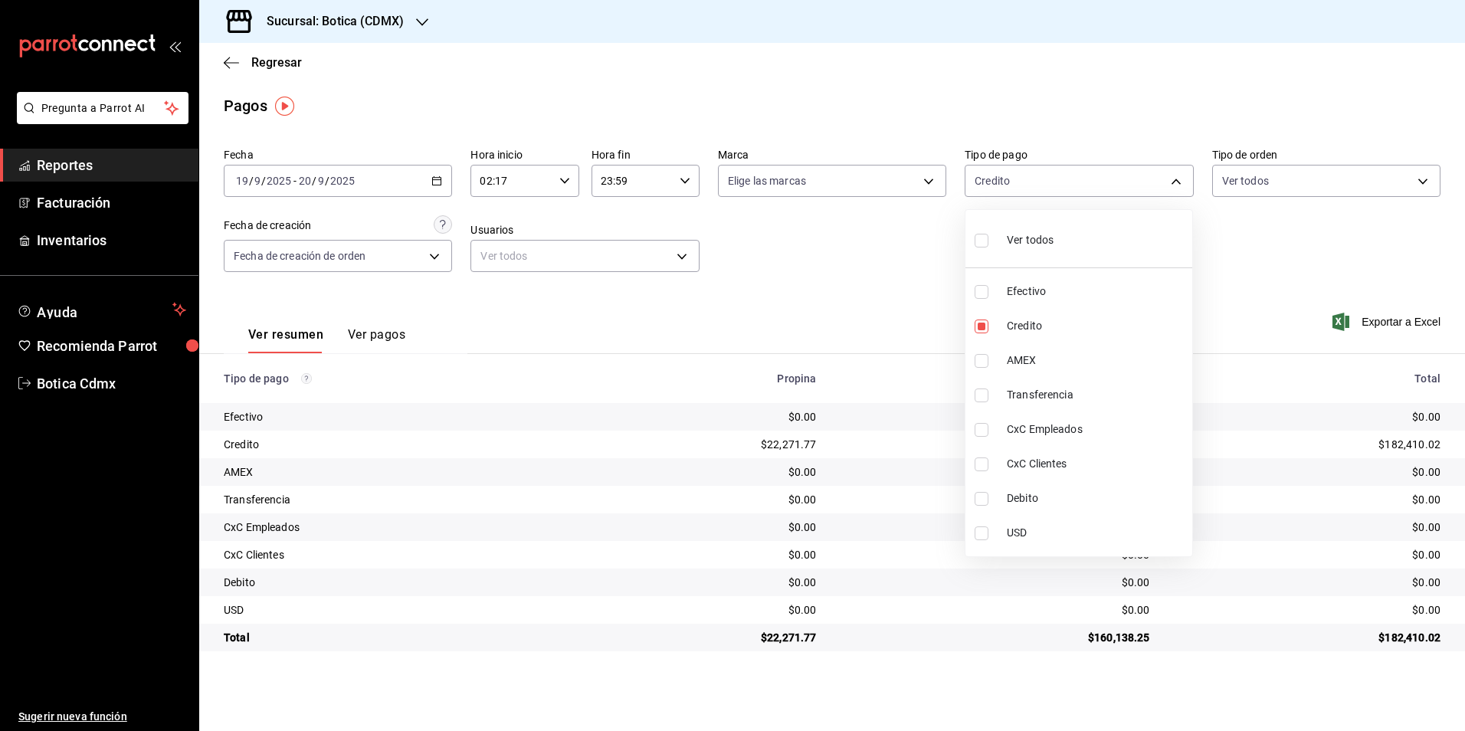
type input "b4da851e-66ec-43b1-8a0b-e545688a4eb6,11579032-5cf0-46af-9956-e0058136143e"
click at [977, 243] on input "checkbox" at bounding box center [981, 241] width 14 height 14
checkbox input "true"
type input "e1ca0108-3f33-4c0f-ad57-d68d77d83aa1,b4da851e-66ec-43b1-8a0b-e545688a4eb6,dd363…"
checkbox input "true"
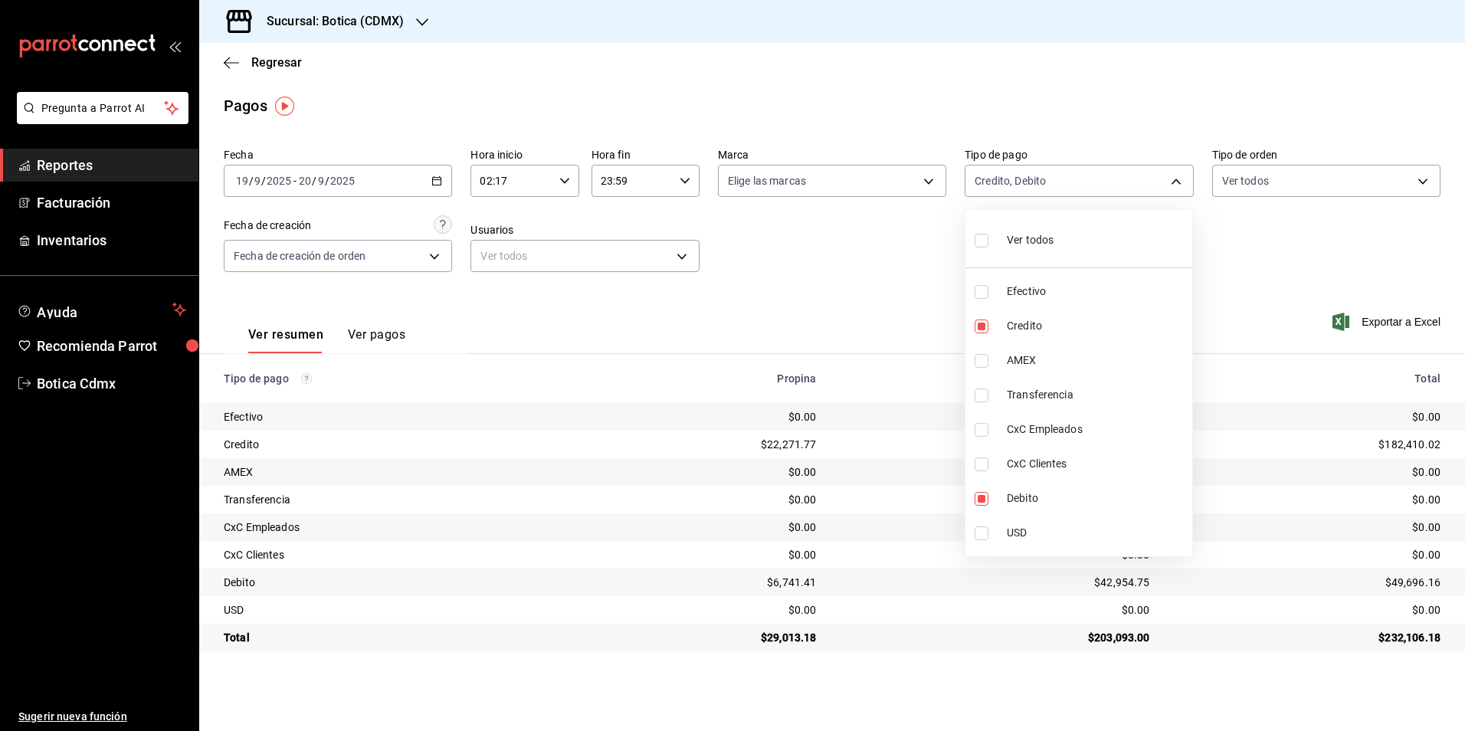
checkbox input "true"
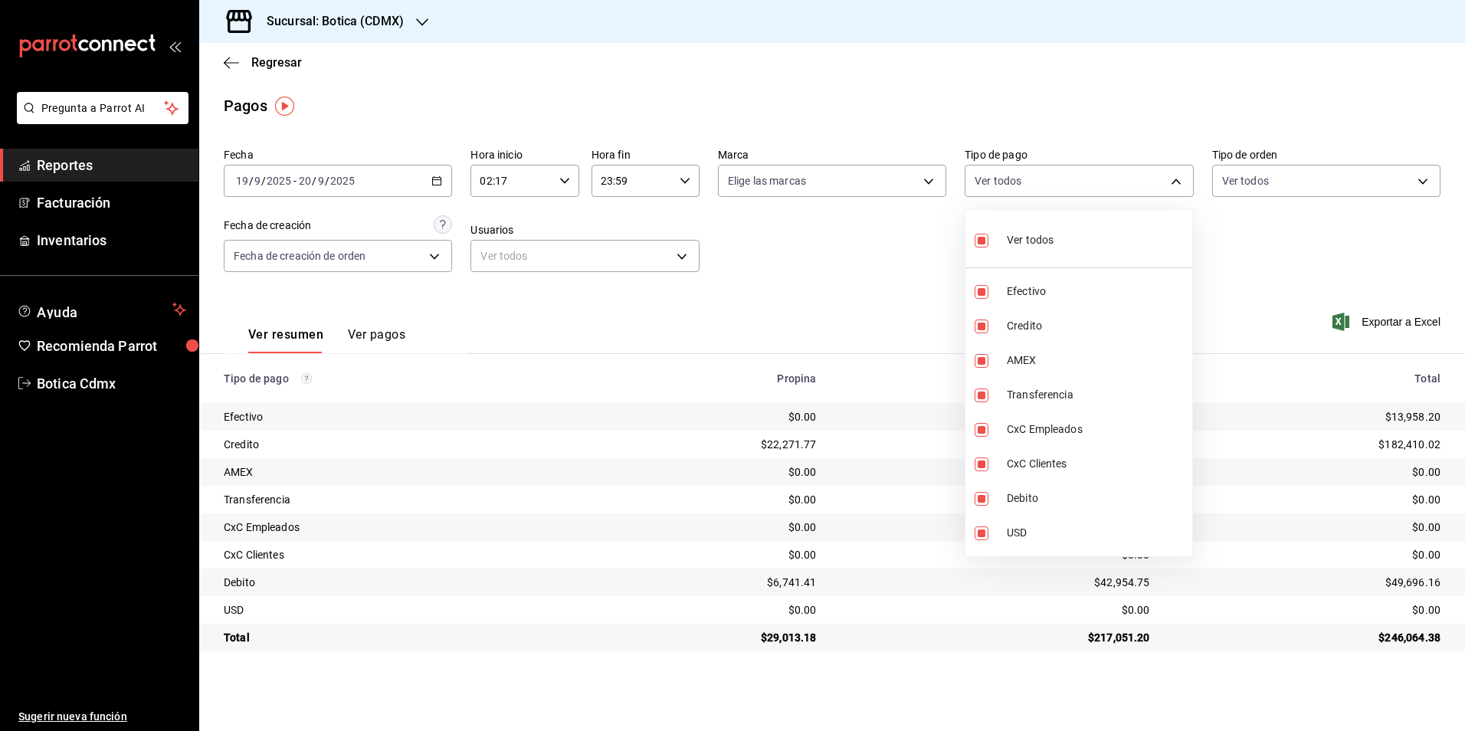
click at [874, 230] on div at bounding box center [732, 365] width 1465 height 731
